Goal: Information Seeking & Learning: Learn about a topic

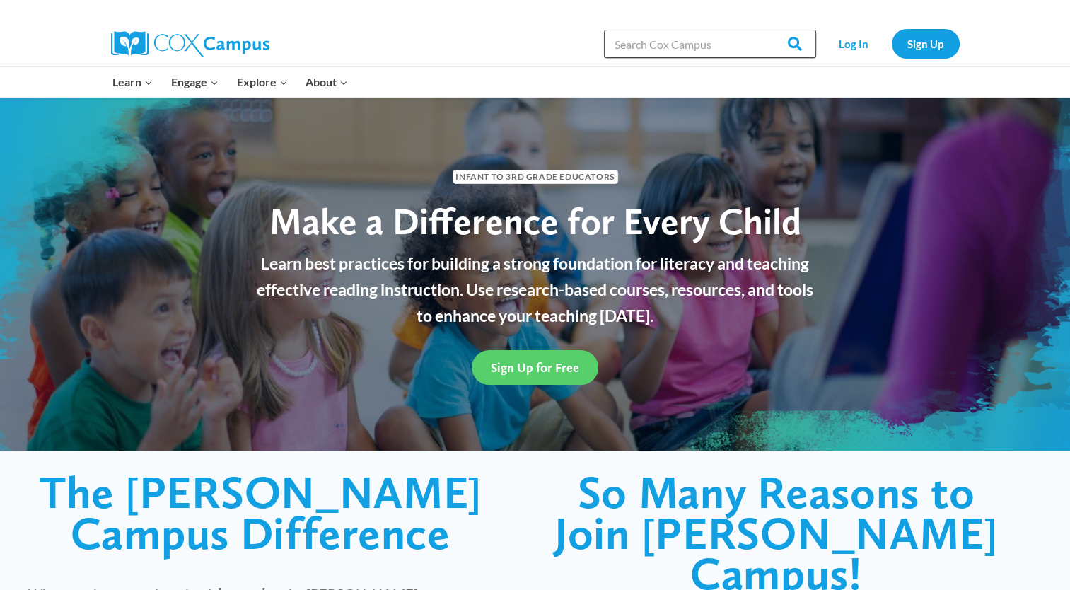
click at [670, 45] on input "Search in [URL][DOMAIN_NAME]" at bounding box center [710, 44] width 212 height 28
type input "vocabulary instruction"
click at [761, 30] on input "Search" at bounding box center [788, 44] width 55 height 28
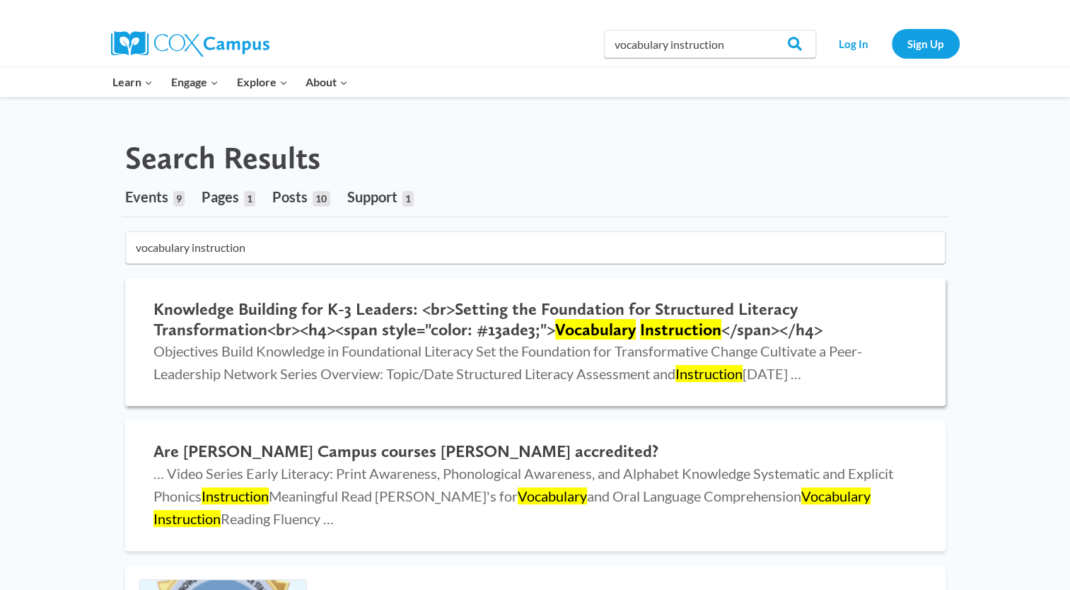
click at [323, 330] on h2 "Knowledge Building for K-3 Leaders: <br>Setting the Foundation for Structured L…" at bounding box center [536, 319] width 764 height 41
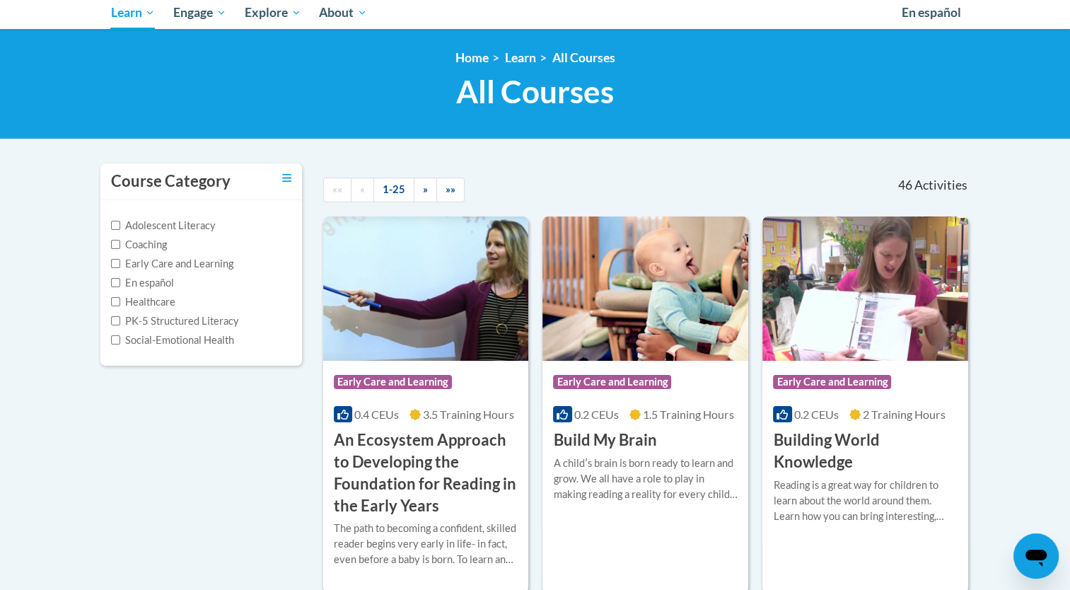
scroll to position [155, 0]
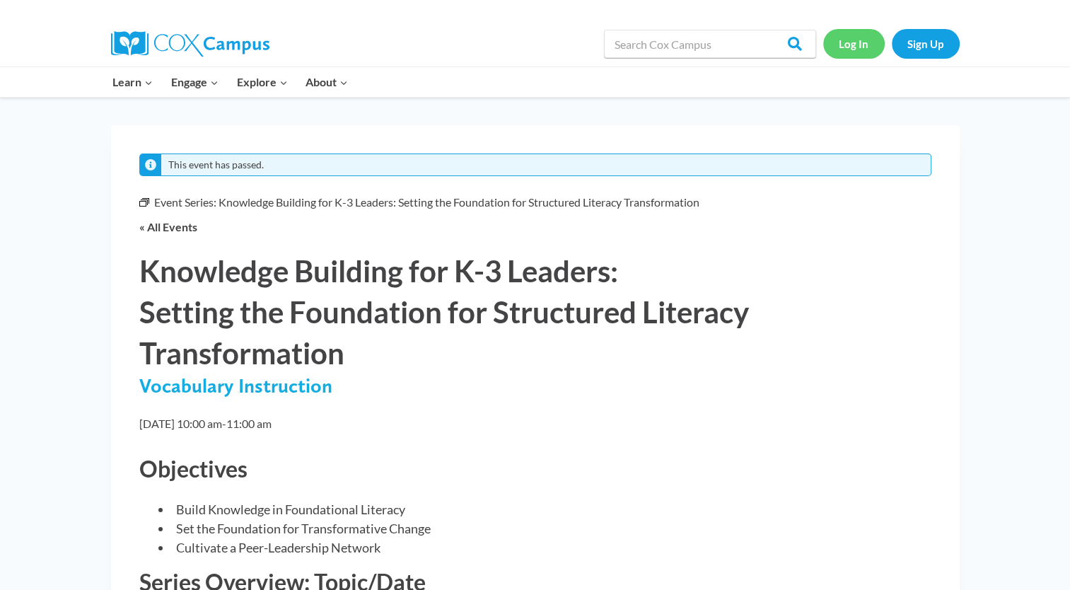
click at [850, 52] on link "Log In" at bounding box center [854, 43] width 62 height 29
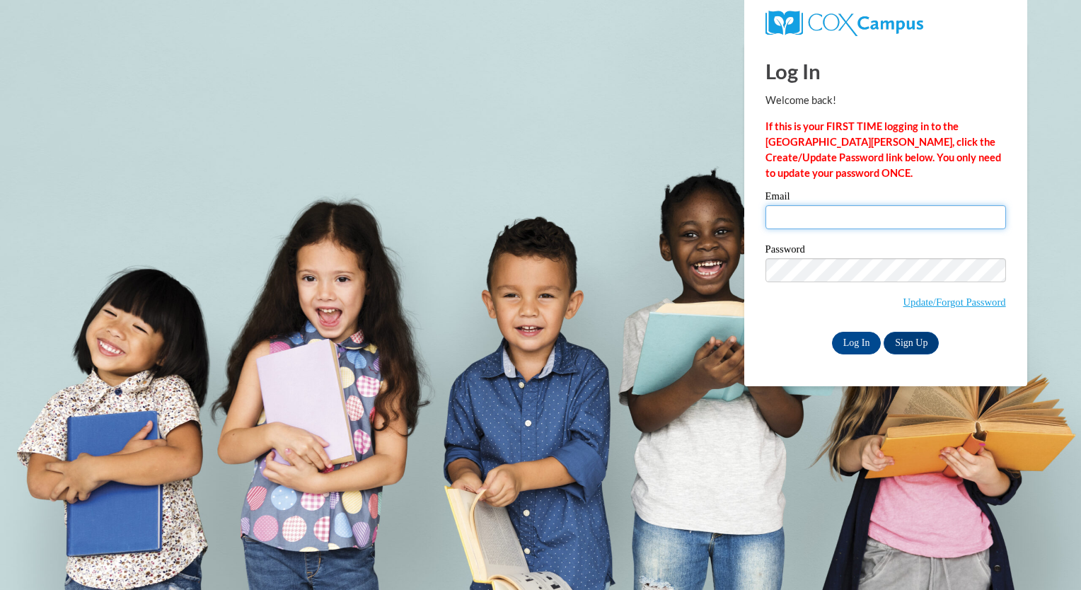
click at [784, 214] on input "Email" at bounding box center [885, 217] width 241 height 24
type input "makinleyconley@gmail.com"
click at [890, 283] on span "Update/Forgot Password" at bounding box center [885, 287] width 241 height 59
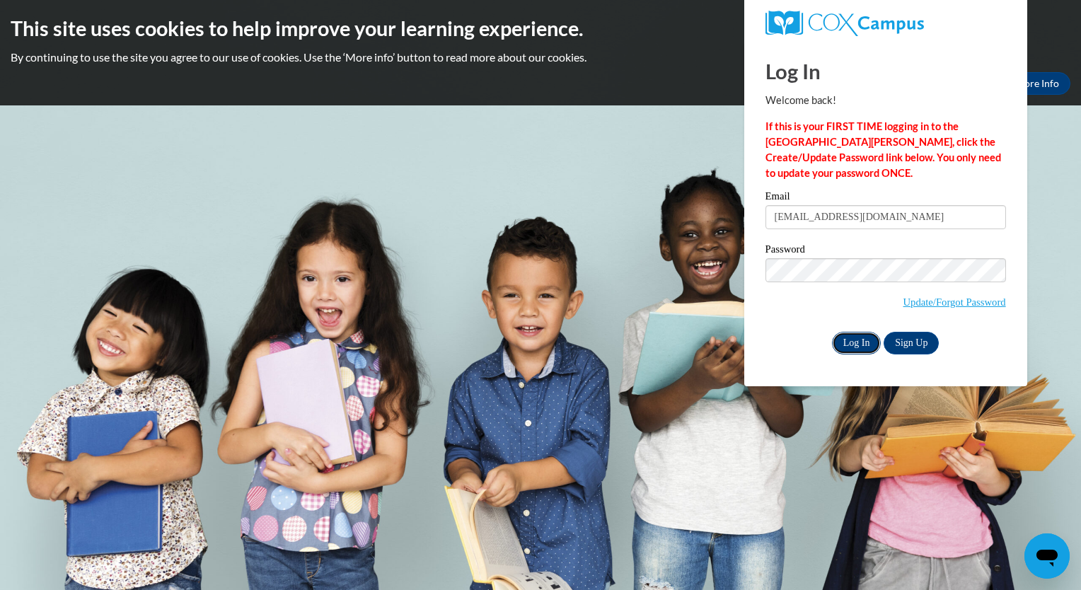
click at [862, 342] on input "Log In" at bounding box center [857, 343] width 50 height 23
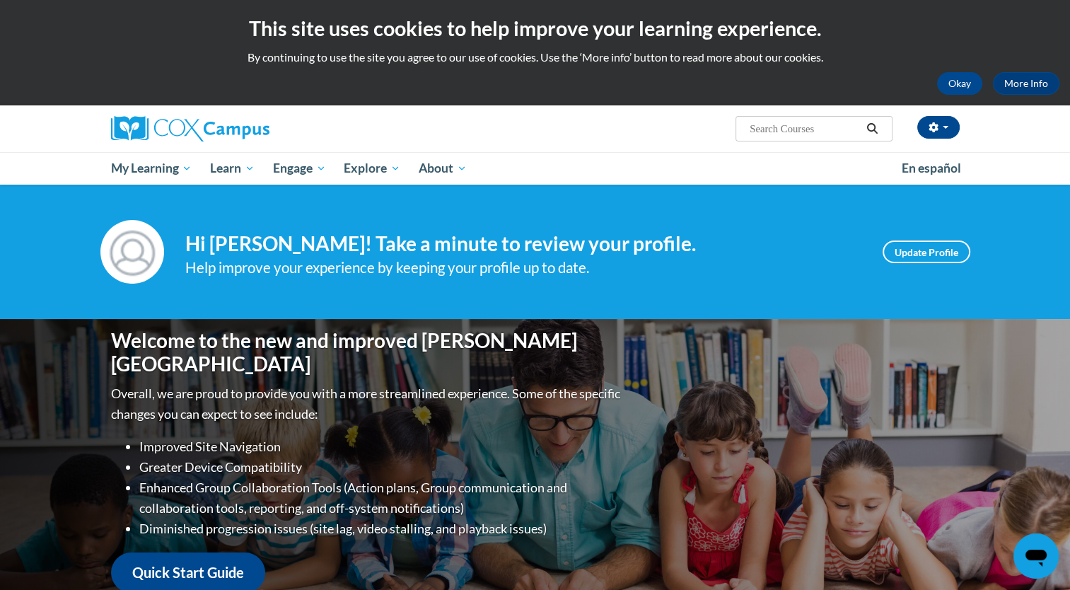
click at [777, 134] on input "Search..." at bounding box center [804, 128] width 113 height 17
type input "Vocabulary Instruction"
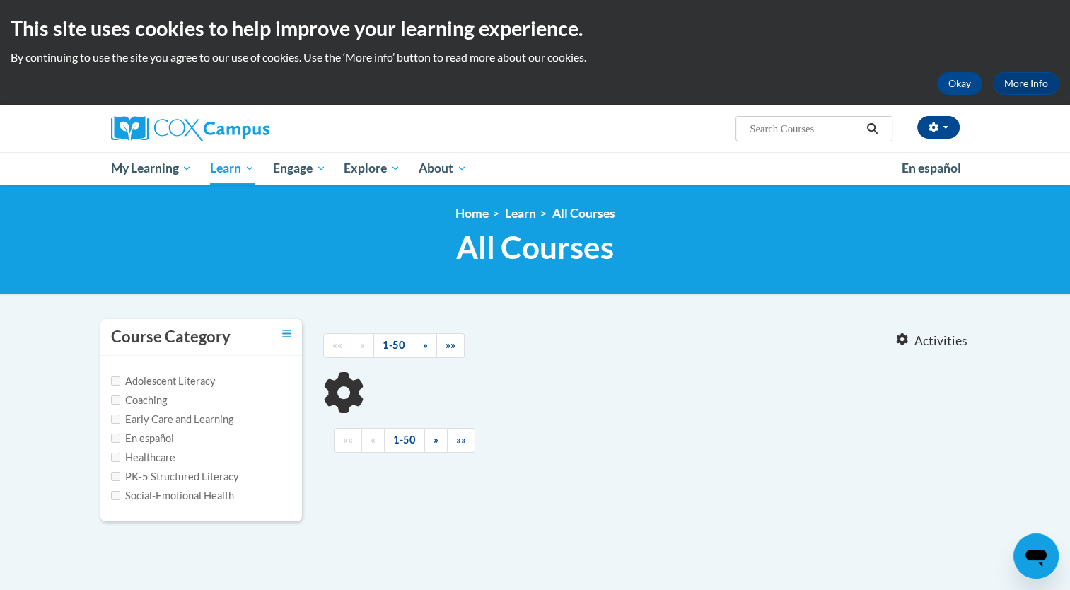
type input "Vocabulary Instruction"
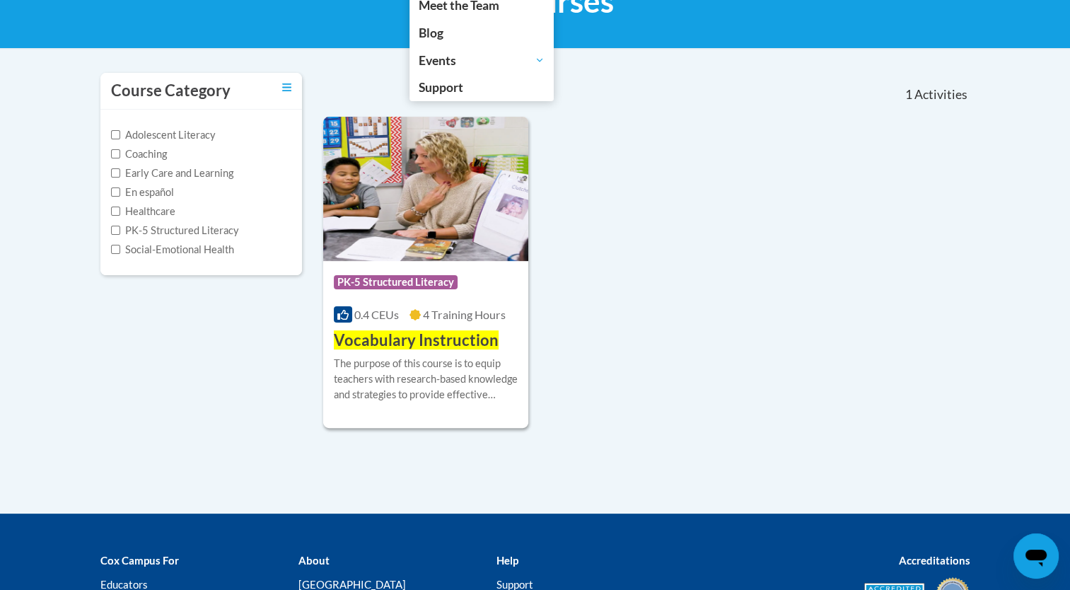
scroll to position [254, 0]
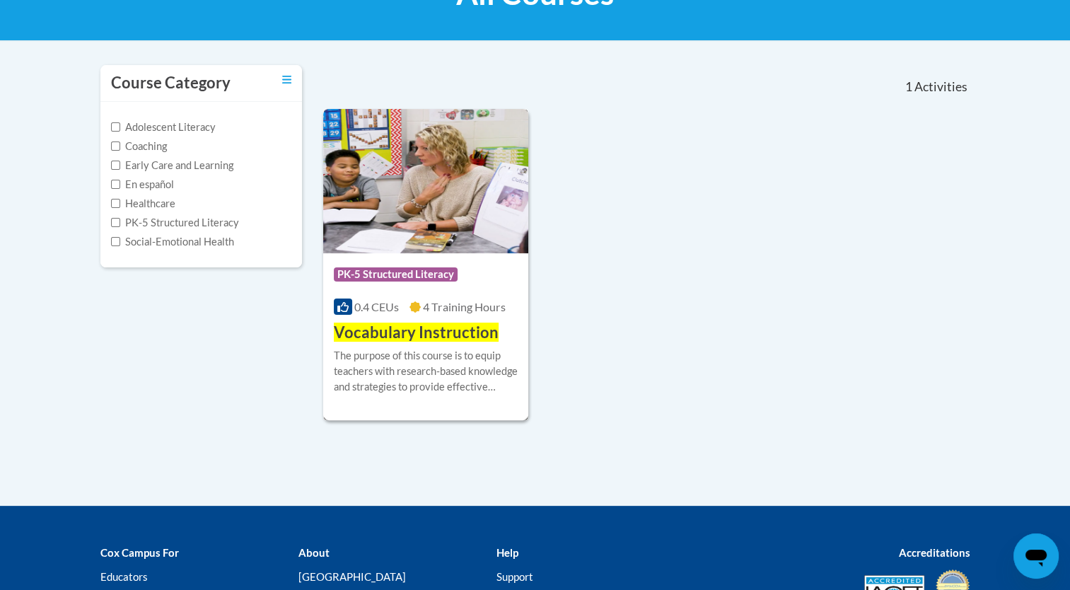
click at [416, 327] on span "Vocabulary Instruction" at bounding box center [416, 332] width 165 height 19
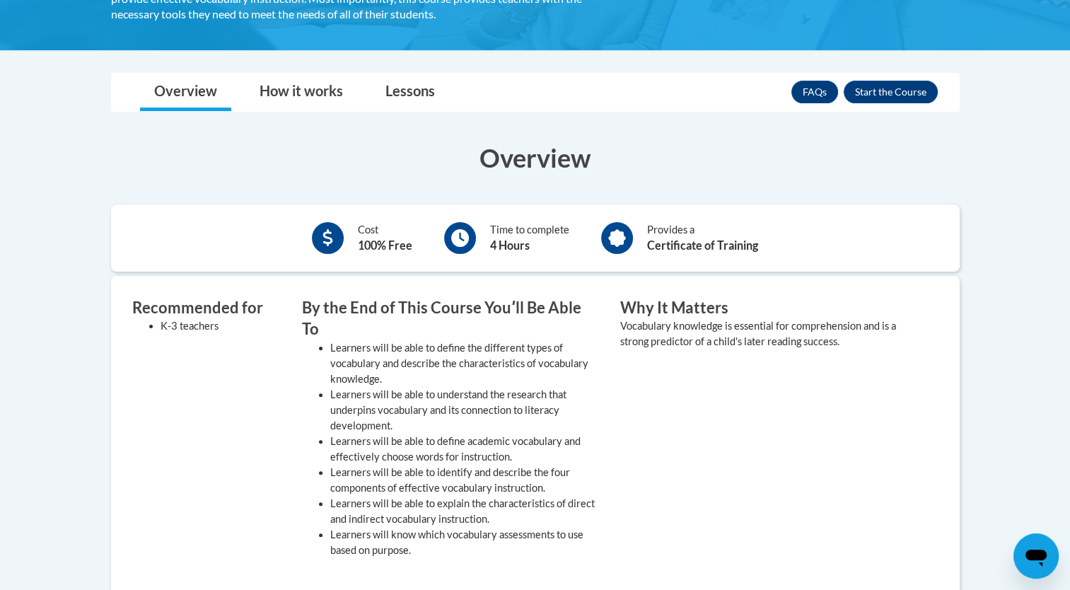
scroll to position [320, 0]
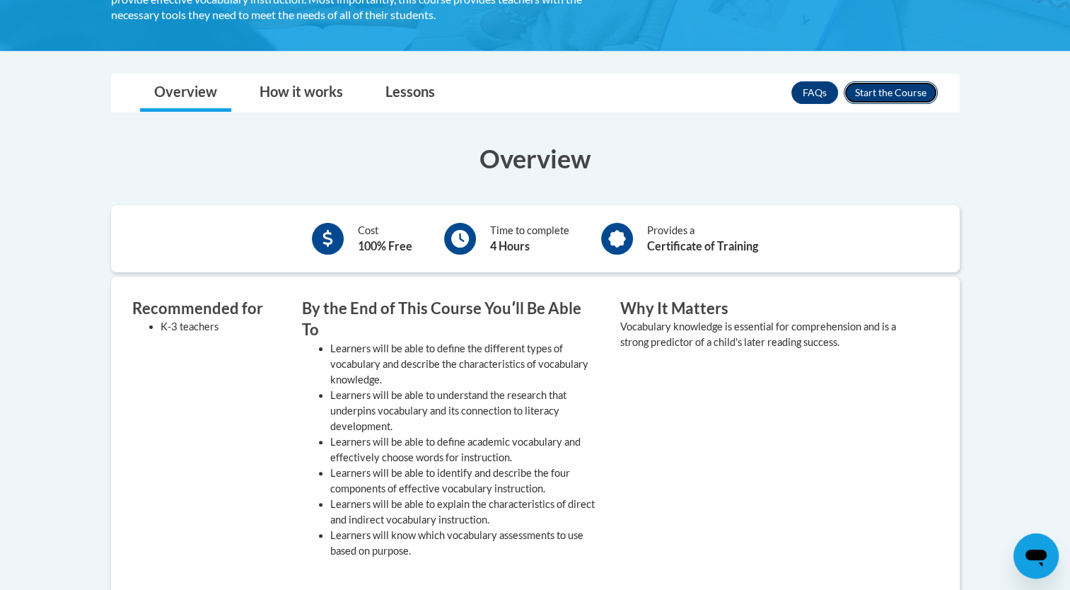
click at [871, 98] on button "Enroll" at bounding box center [891, 92] width 94 height 23
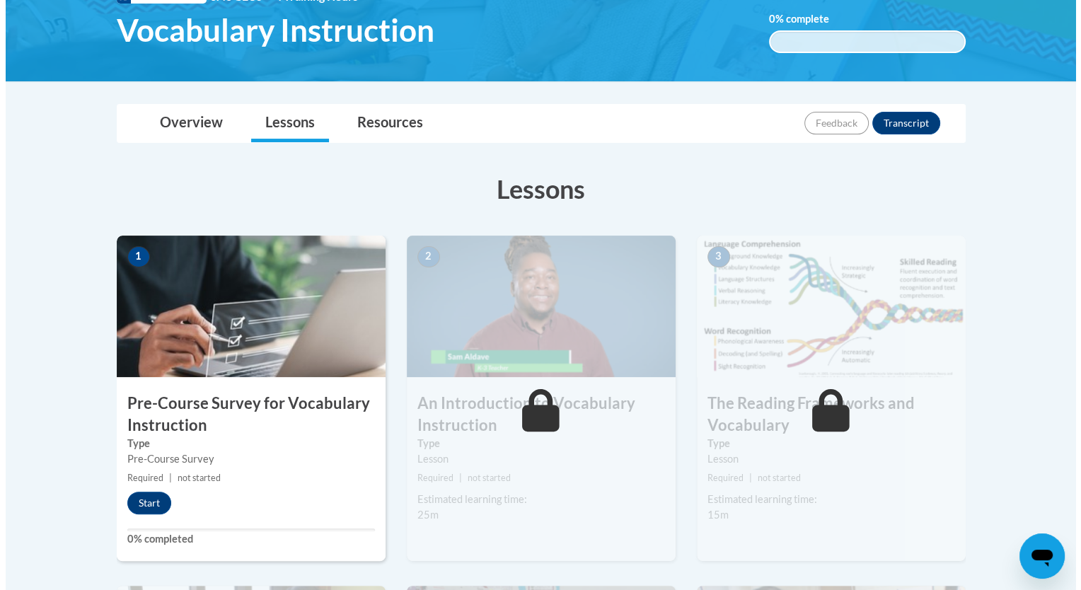
scroll to position [244, 0]
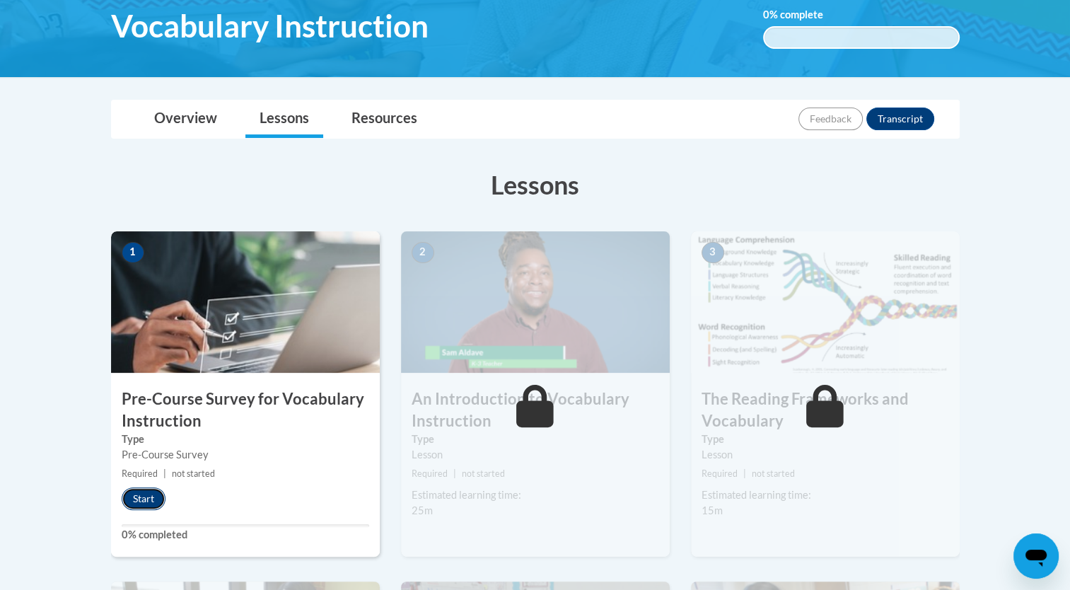
click at [144, 499] on button "Start" at bounding box center [144, 498] width 44 height 23
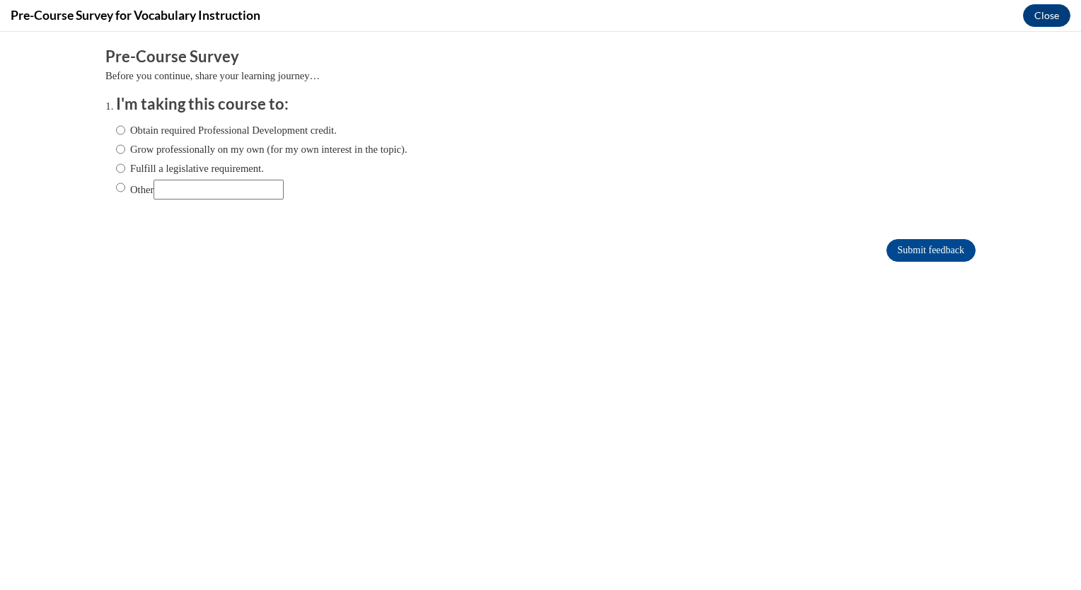
scroll to position [0, 0]
click at [175, 191] on input "Other" at bounding box center [219, 190] width 130 height 20
click at [117, 189] on label "Other" at bounding box center [200, 190] width 168 height 20
click at [117, 189] on input "Other" at bounding box center [120, 188] width 9 height 16
radio input "true"
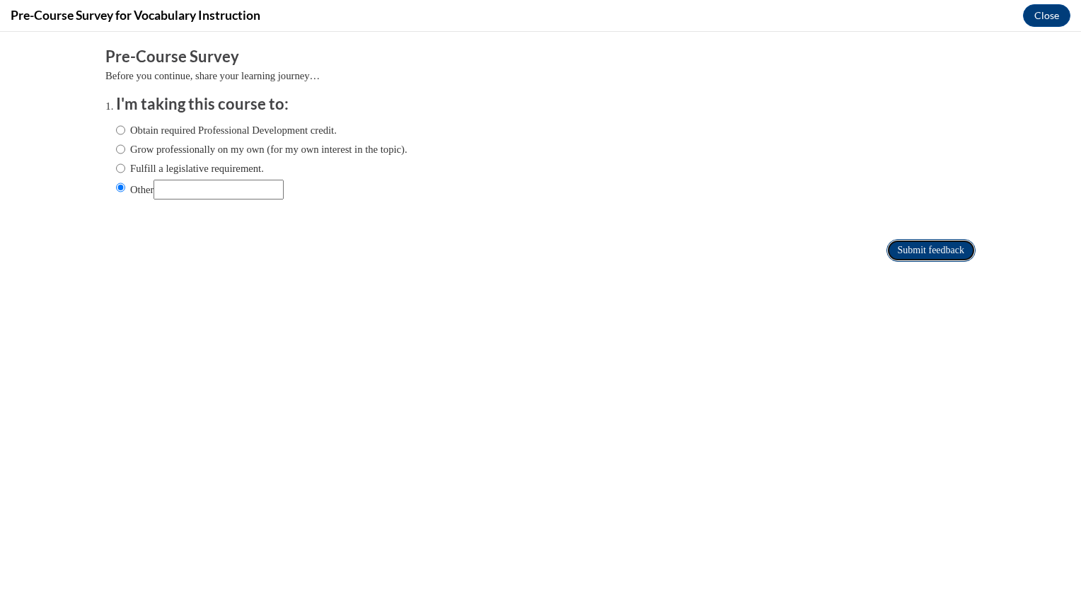
click at [891, 258] on input "Submit feedback" at bounding box center [930, 250] width 89 height 23
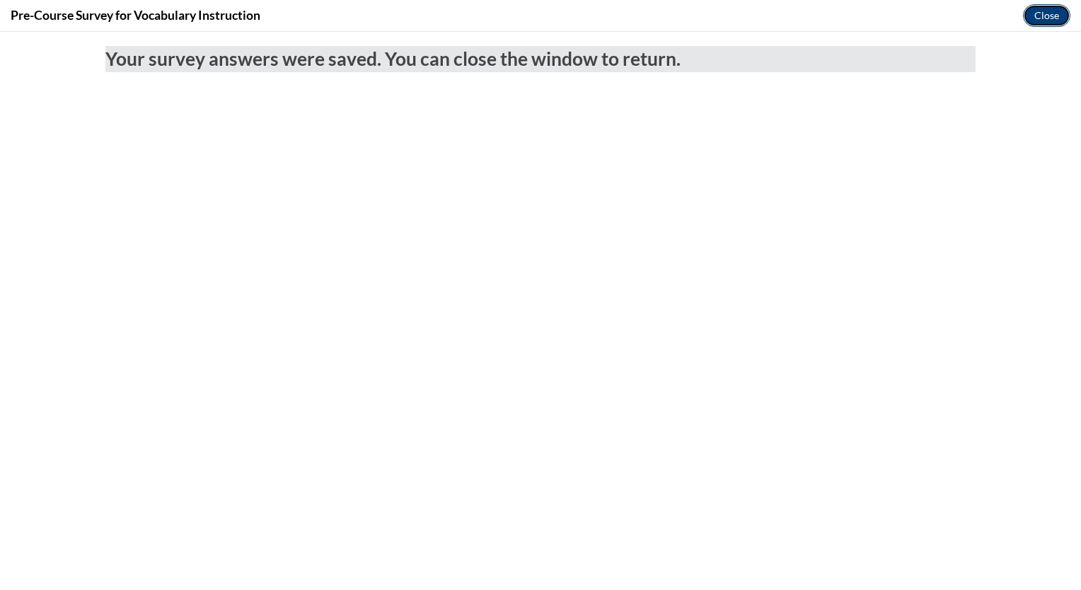
click at [1056, 18] on button "Close" at bounding box center [1046, 15] width 47 height 23
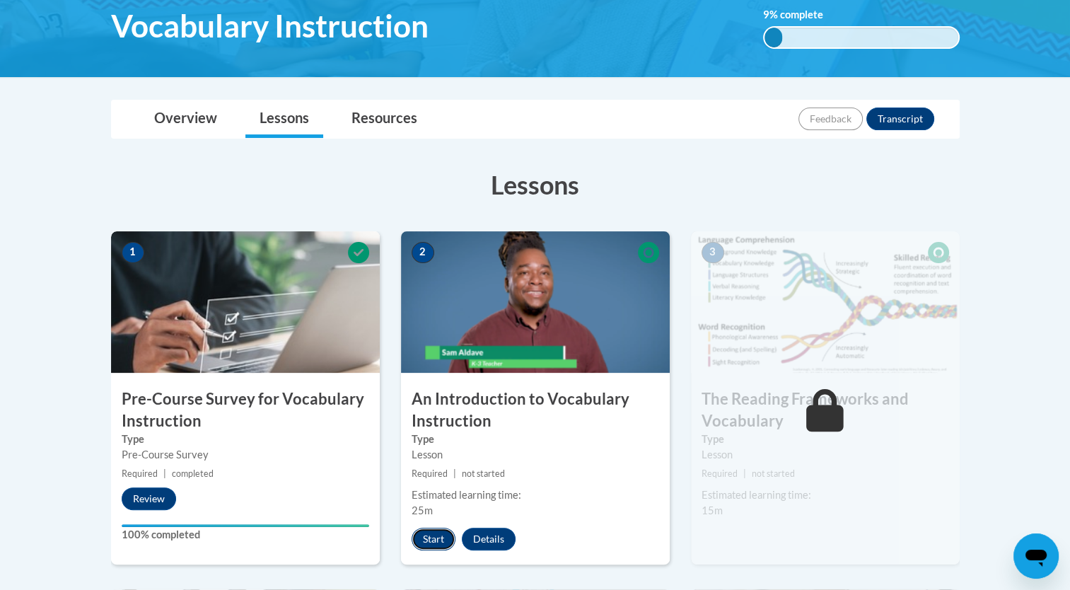
click at [434, 536] on button "Start" at bounding box center [434, 539] width 44 height 23
